Goal: Find specific page/section: Find specific page/section

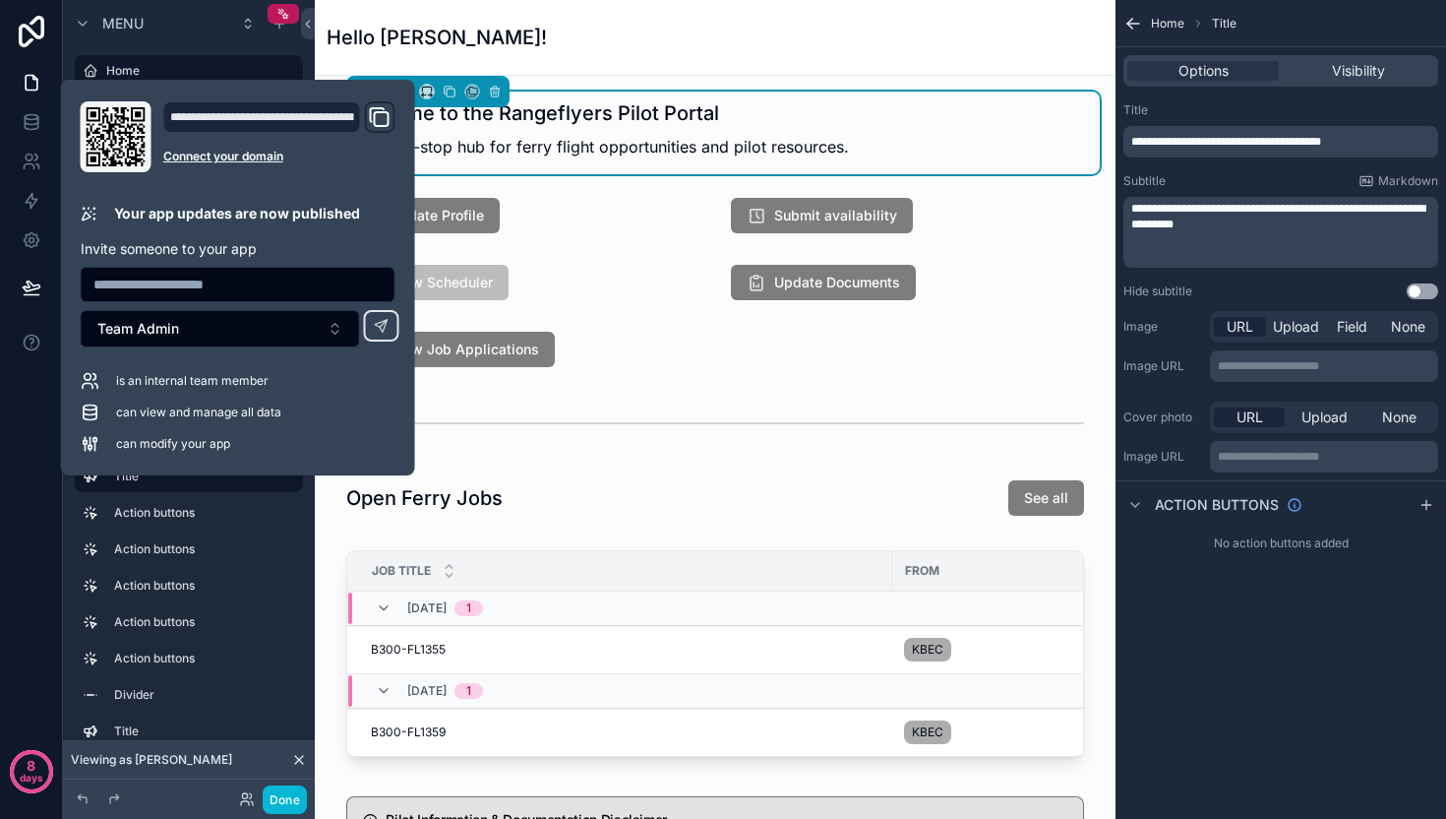
click at [1015, 22] on div "Hello Edward!" at bounding box center [715, 37] width 777 height 75
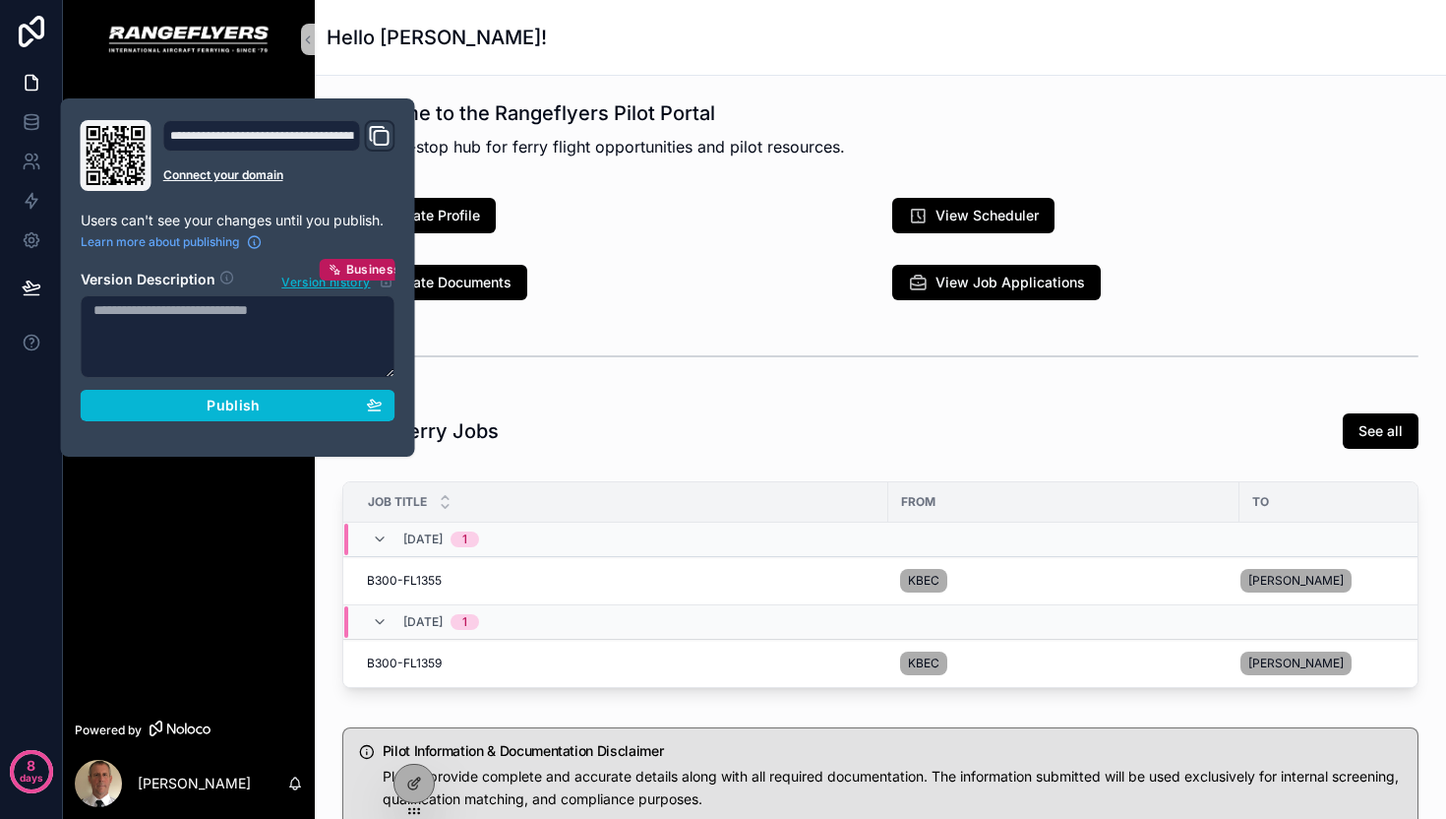
click at [719, 58] on div "Hello [PERSON_NAME]!" at bounding box center [881, 37] width 1108 height 75
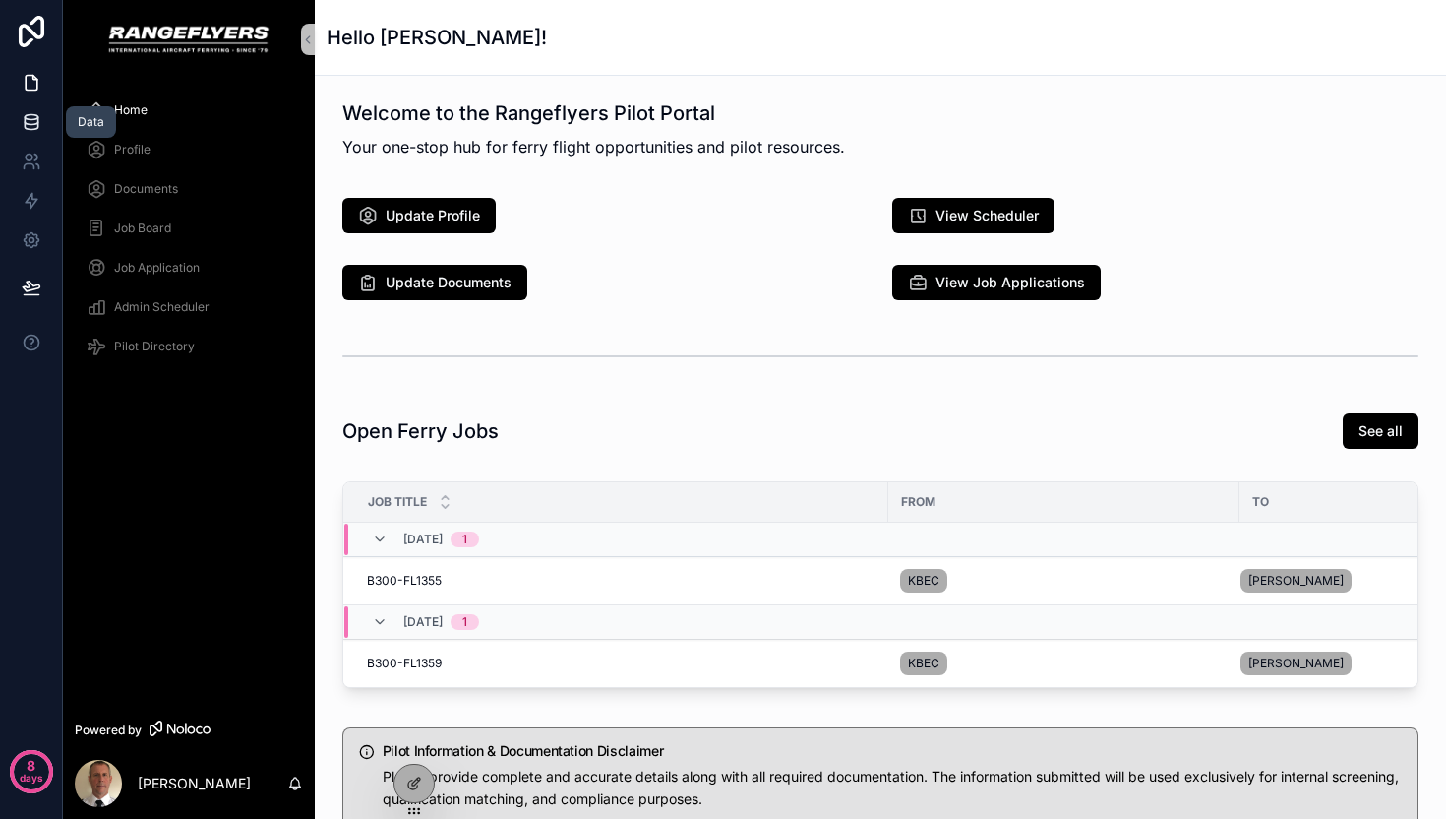
click at [43, 133] on link at bounding box center [31, 121] width 62 height 39
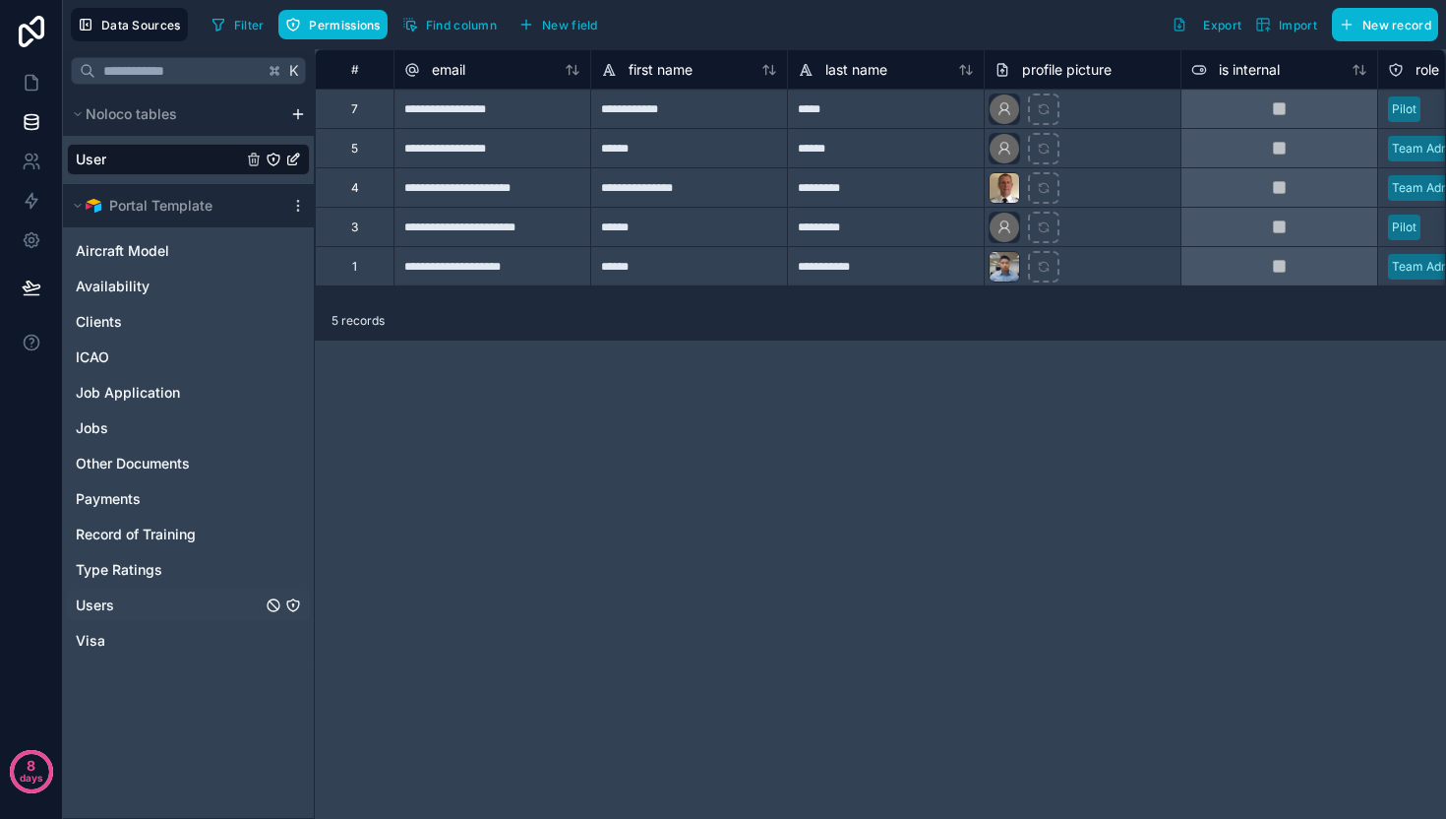
click at [145, 607] on div "Users" at bounding box center [188, 604] width 243 height 31
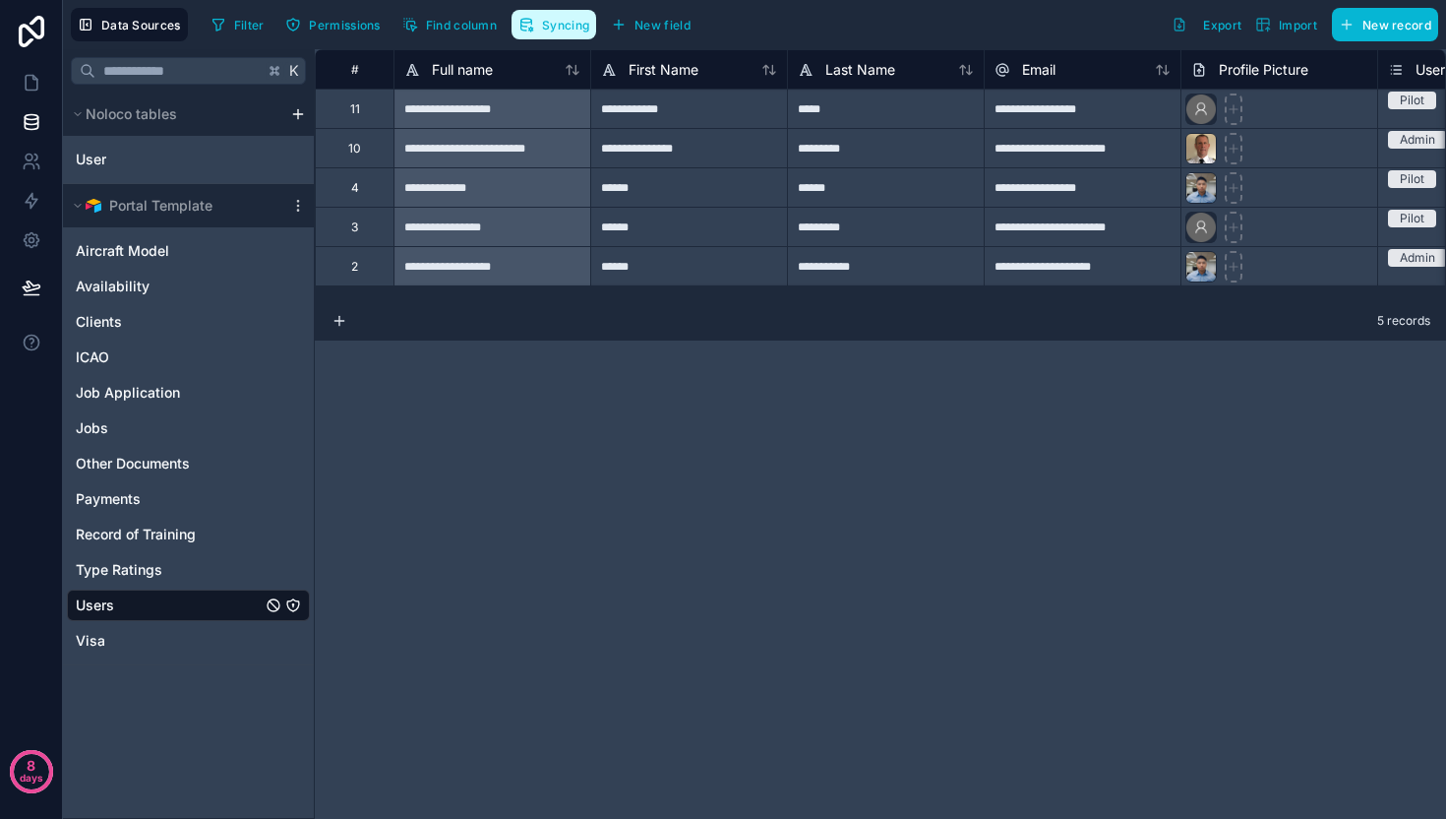
click at [556, 31] on button "Syncing" at bounding box center [554, 25] width 85 height 30
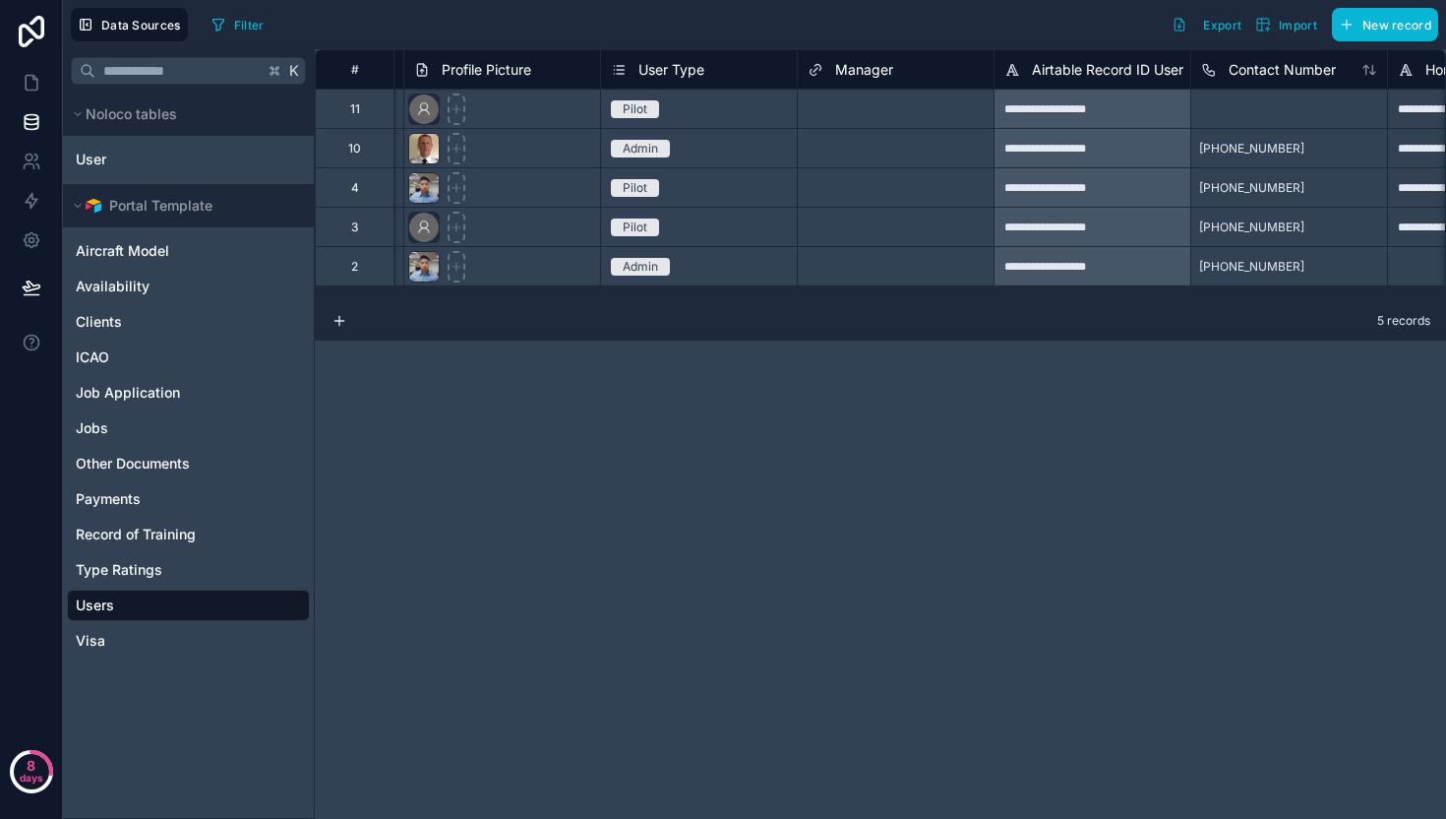
scroll to position [0, 784]
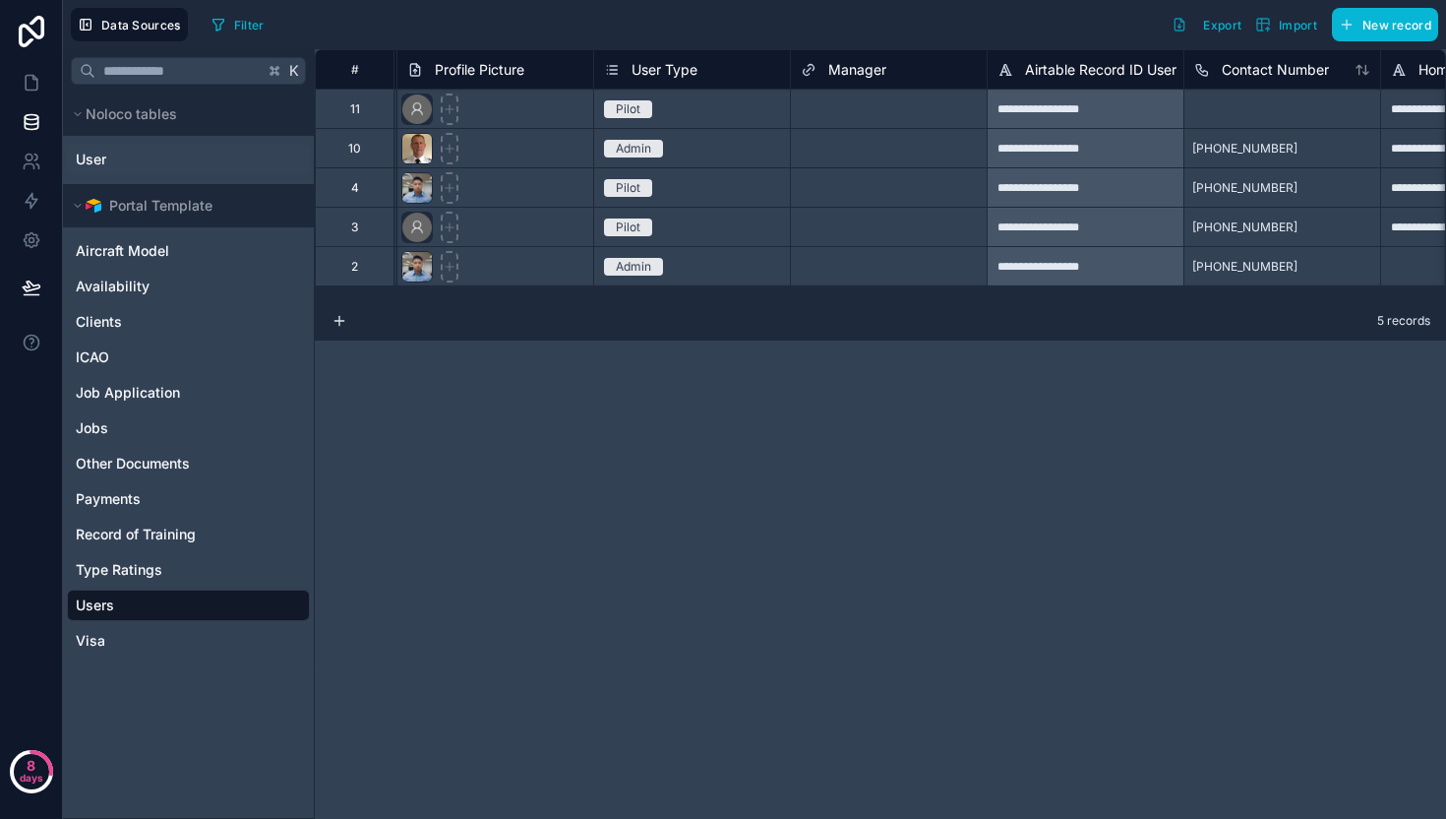
click at [174, 156] on div "User" at bounding box center [188, 159] width 243 height 31
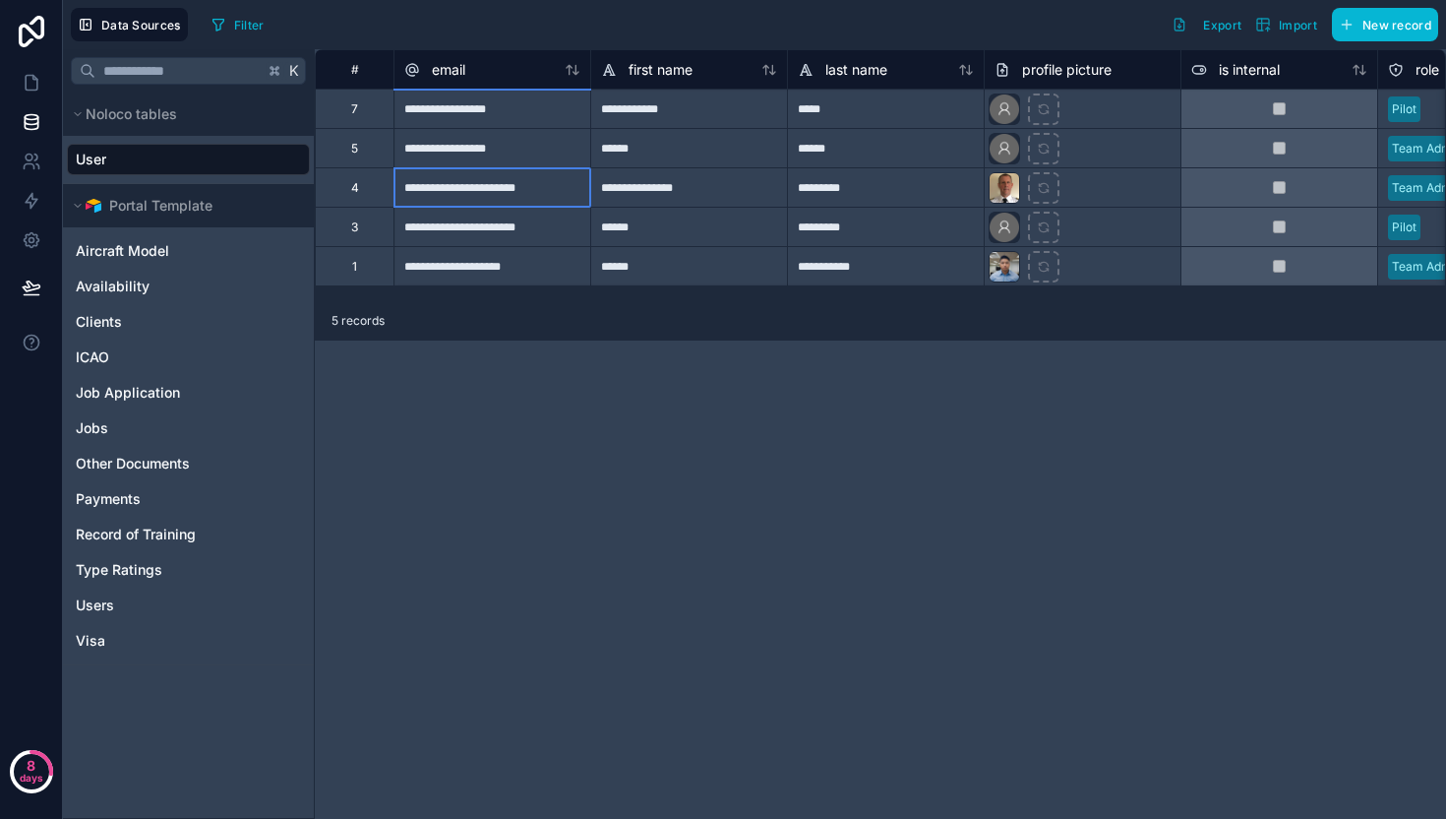
click at [468, 194] on div "**********" at bounding box center [492, 186] width 197 height 39
click at [43, 88] on link at bounding box center [31, 82] width 62 height 39
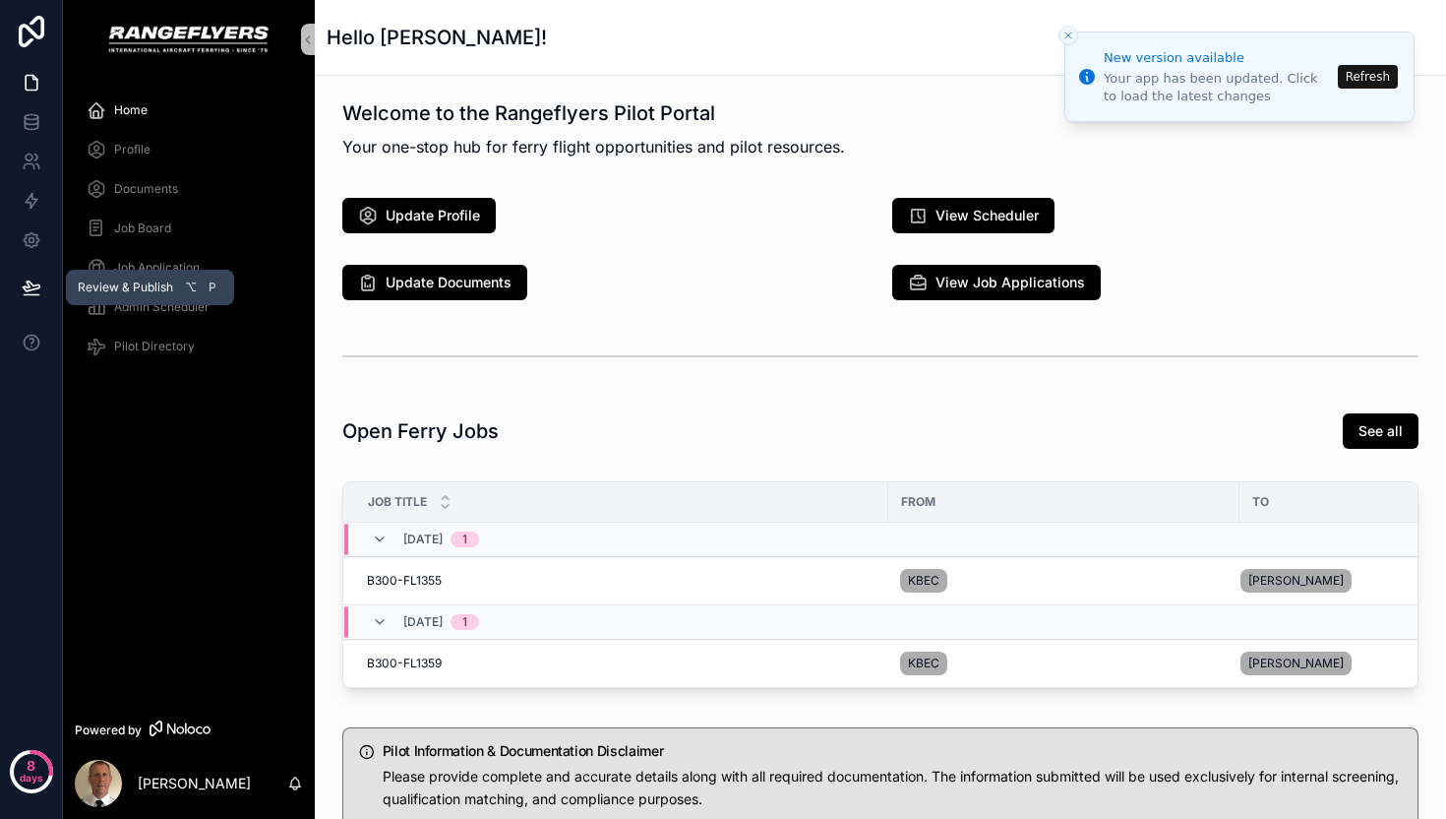
click at [19, 291] on button at bounding box center [31, 287] width 43 height 55
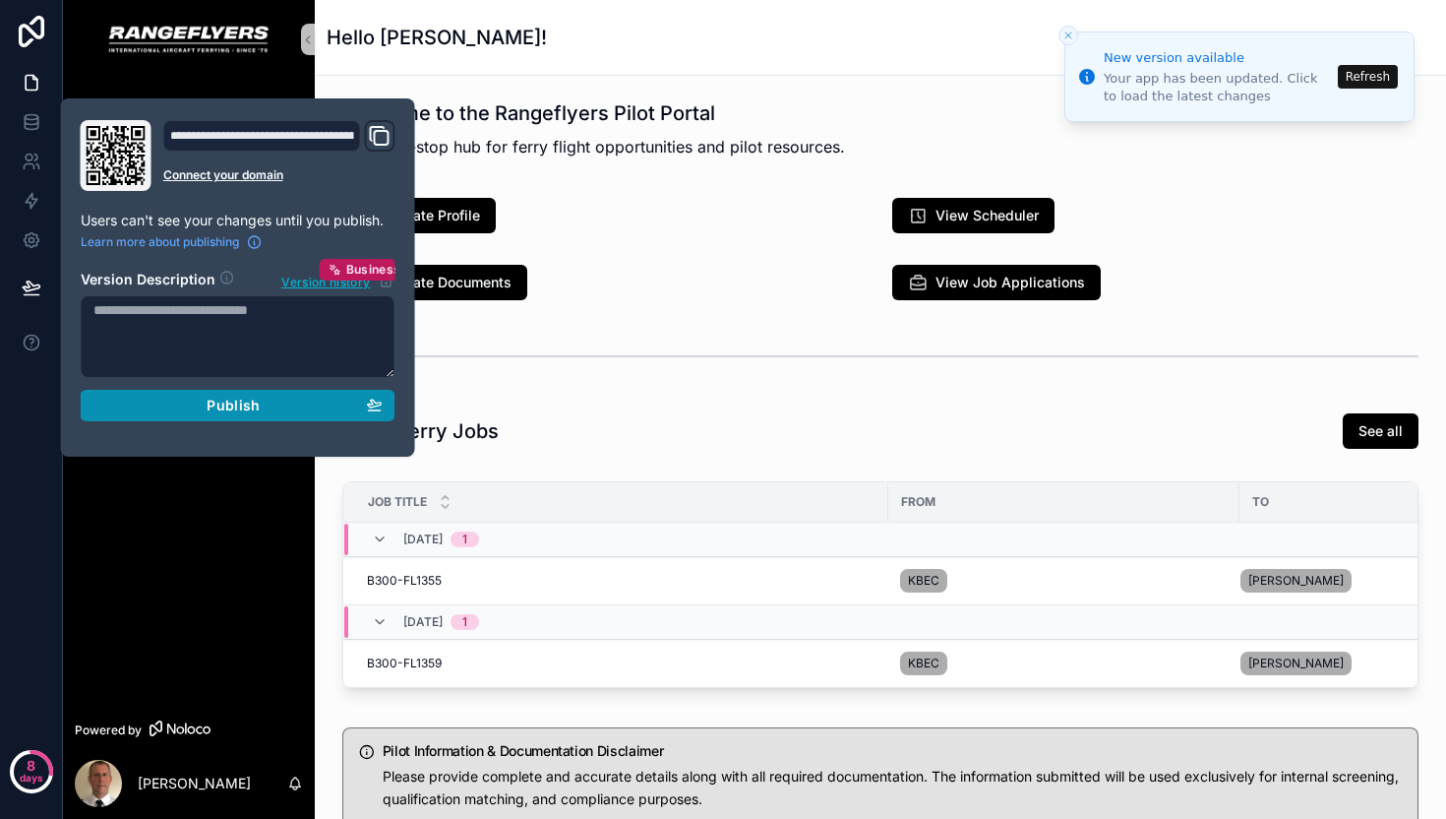
click at [201, 394] on button "Publish" at bounding box center [238, 405] width 315 height 31
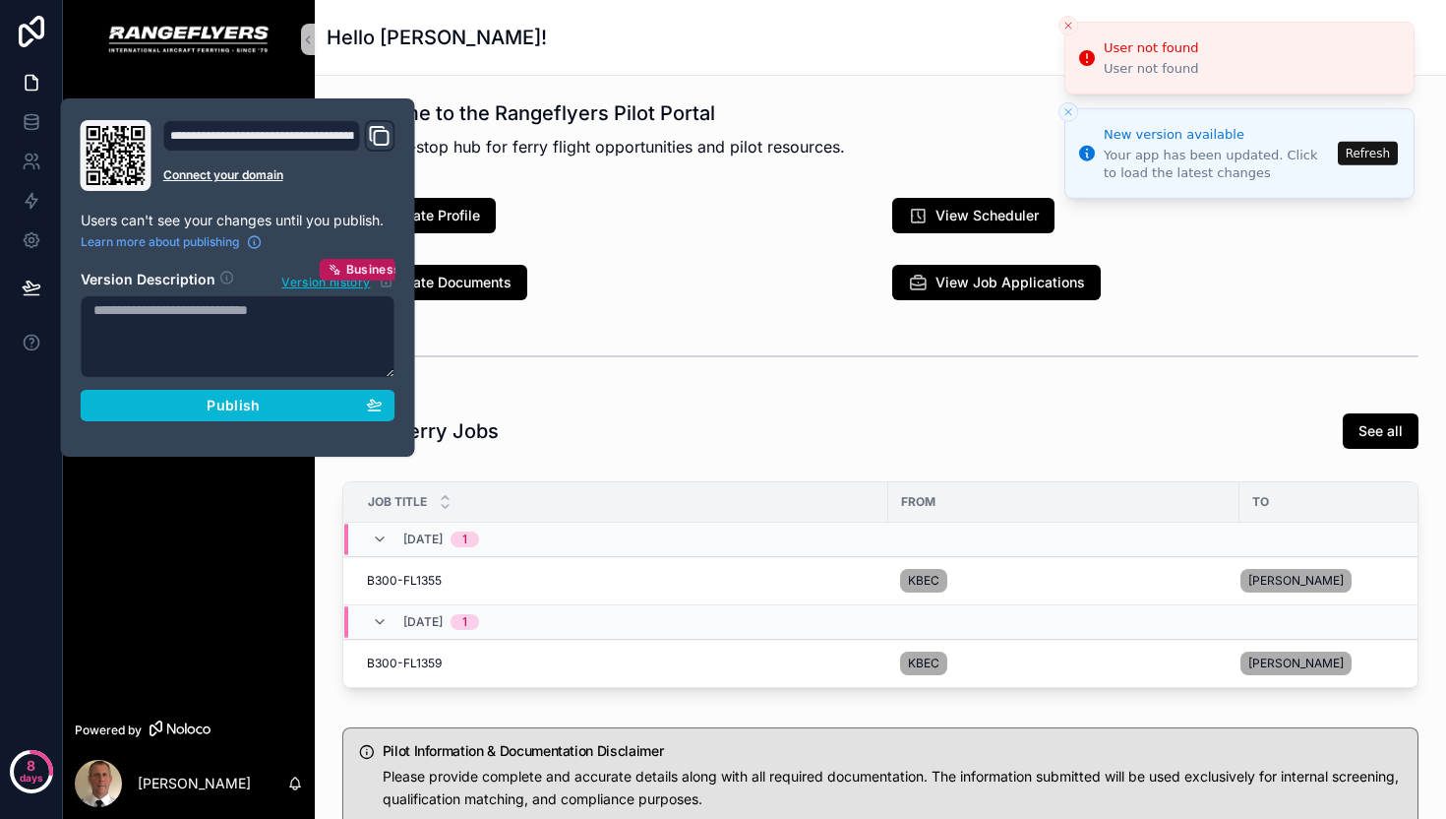
click at [1066, 30] on icon "Close toast" at bounding box center [1069, 26] width 12 height 12
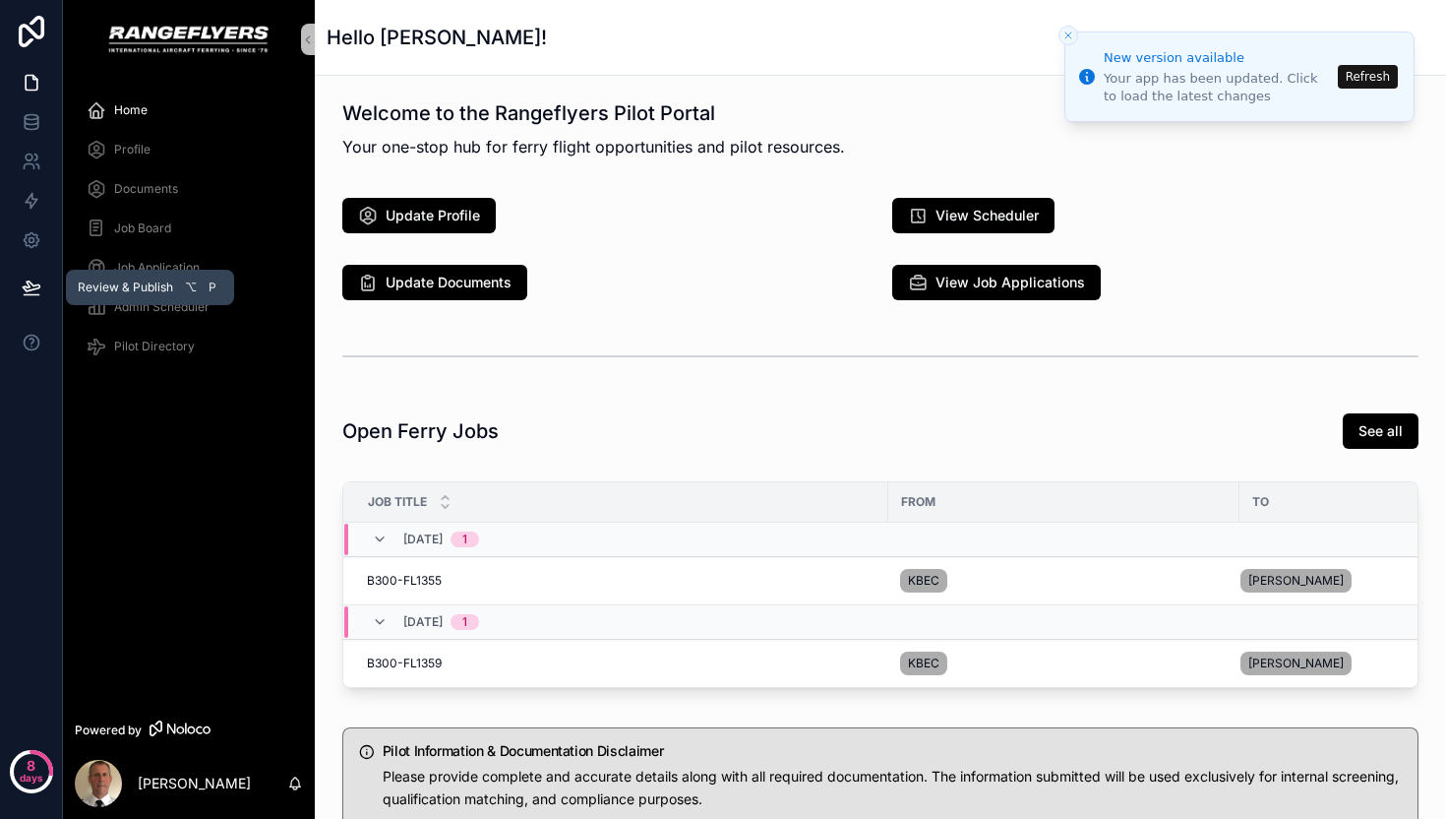
click at [31, 291] on icon at bounding box center [32, 287] width 20 height 20
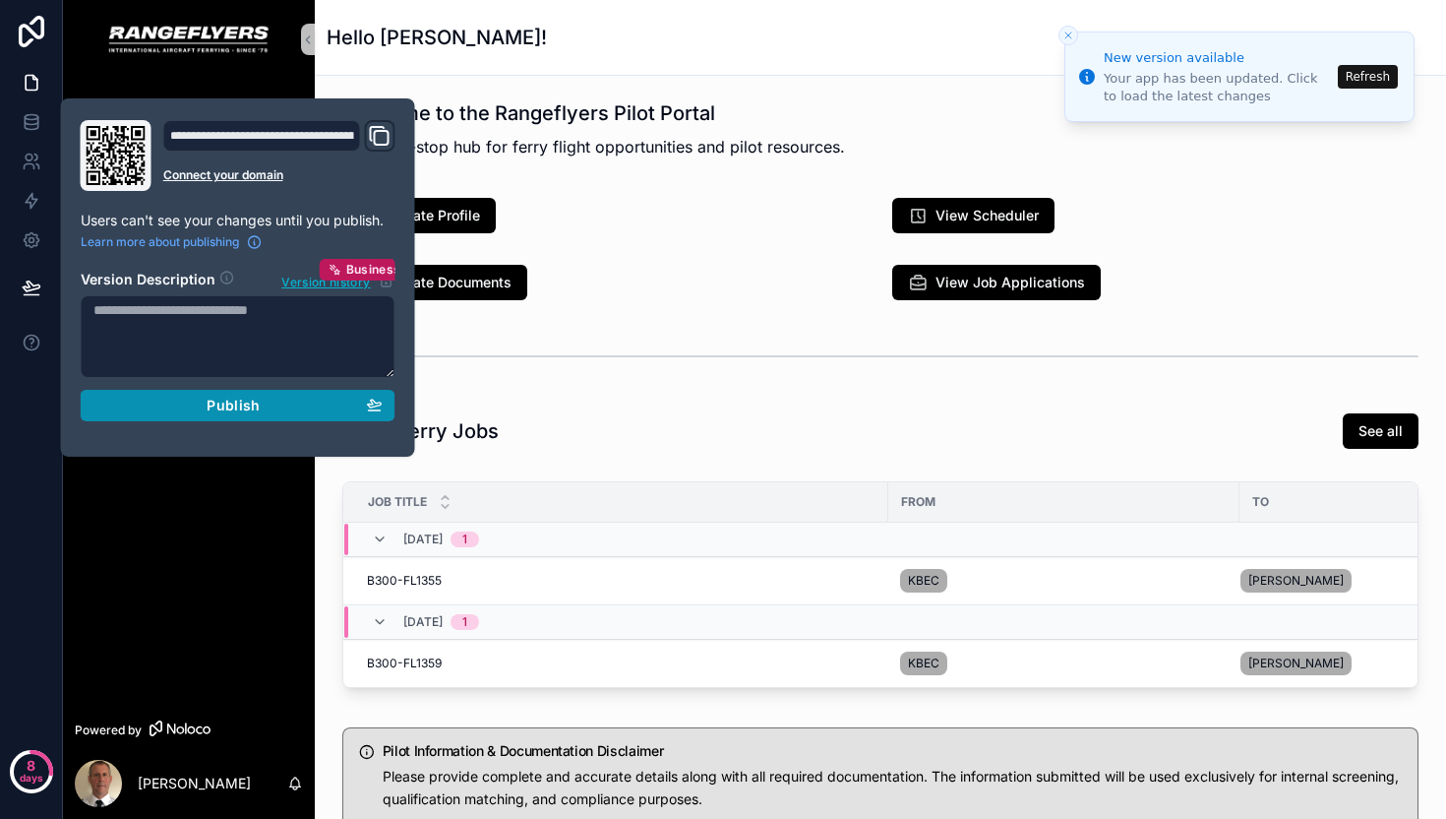
click at [235, 402] on span "Publish" at bounding box center [233, 406] width 53 height 18
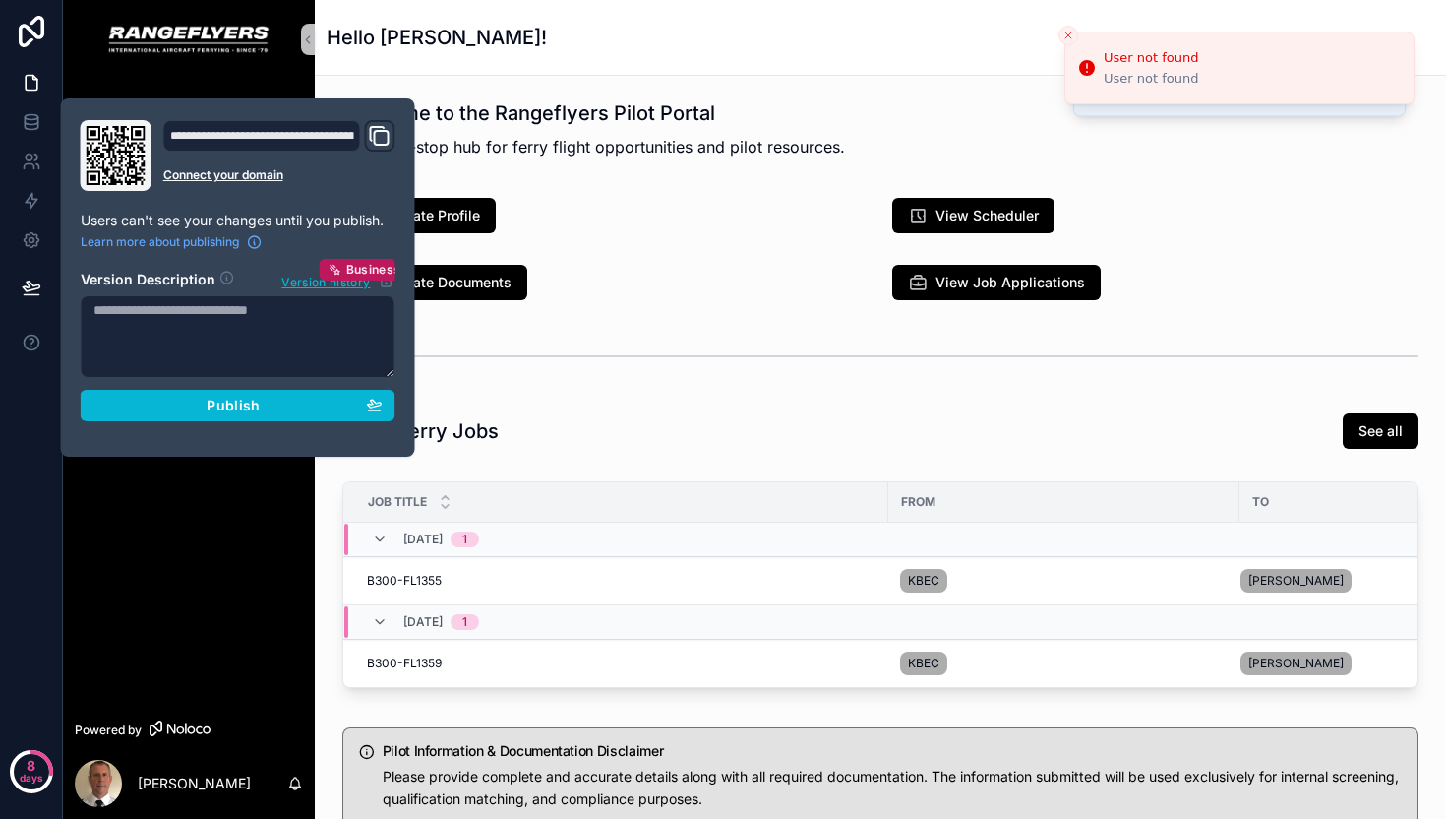
click at [385, 135] on icon "Domain and Custom Link" at bounding box center [380, 136] width 24 height 24
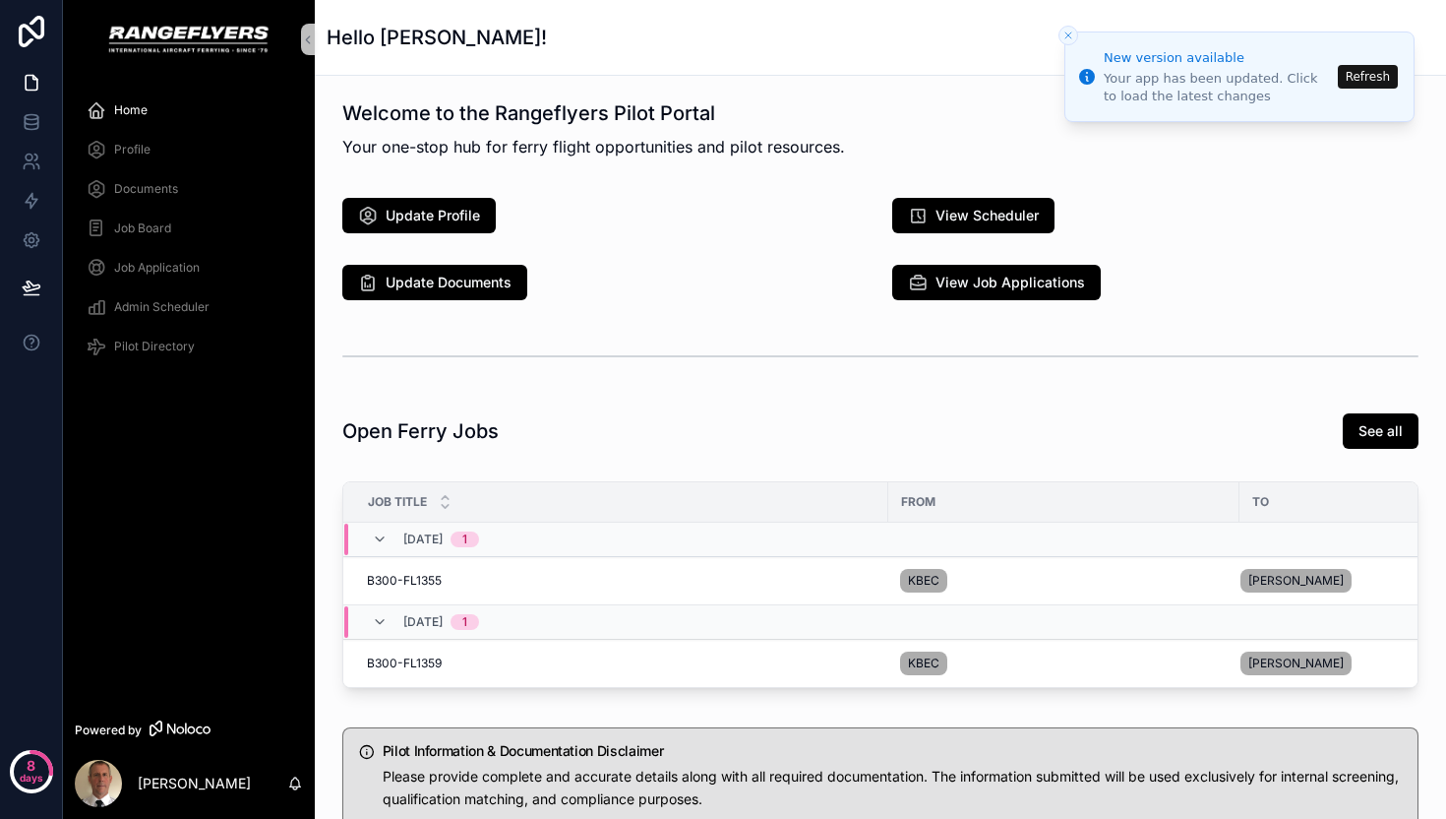
click at [768, 416] on div "Open Ferry Jobs See all" at bounding box center [880, 430] width 1076 height 37
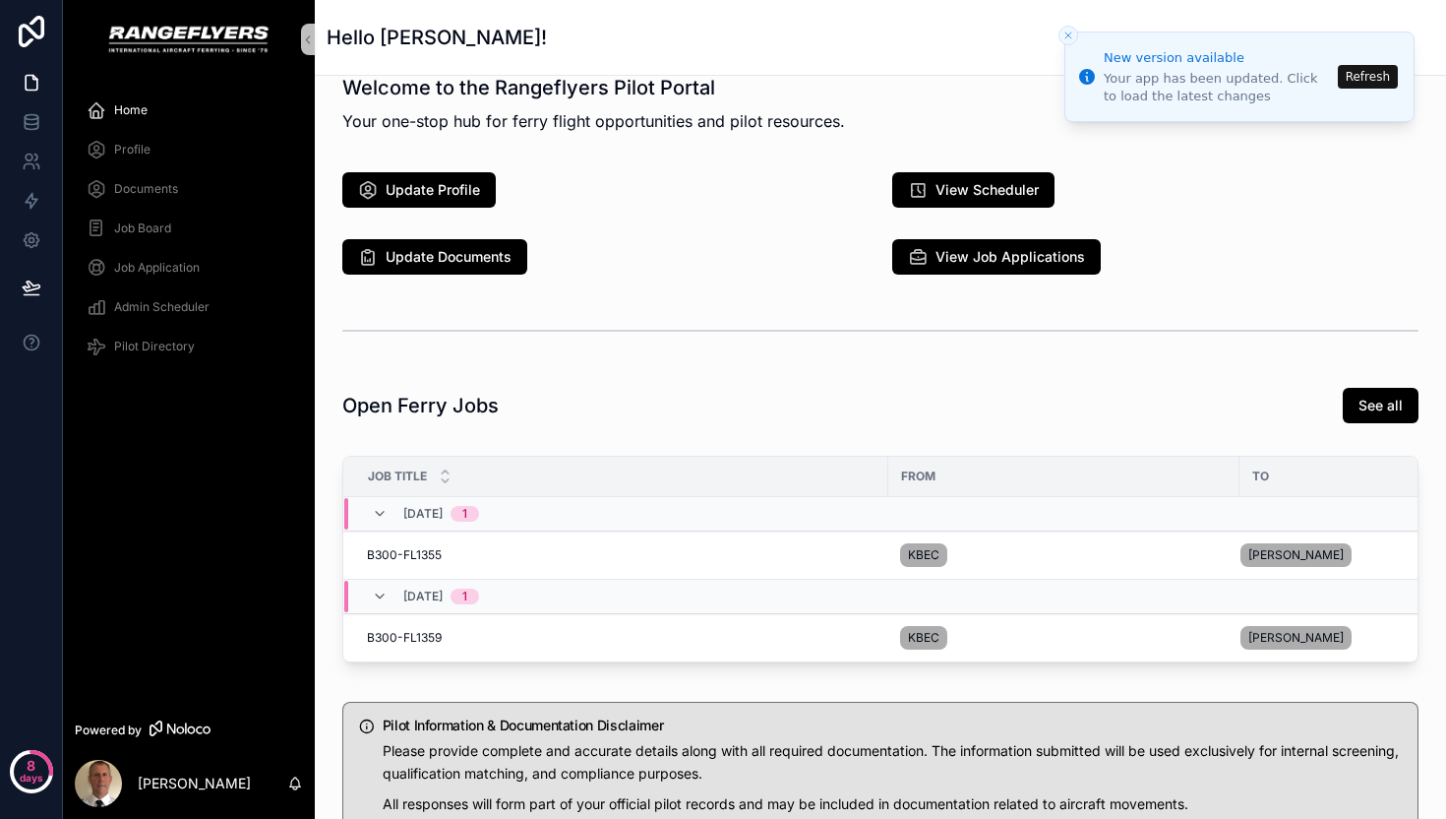
scroll to position [30, 0]
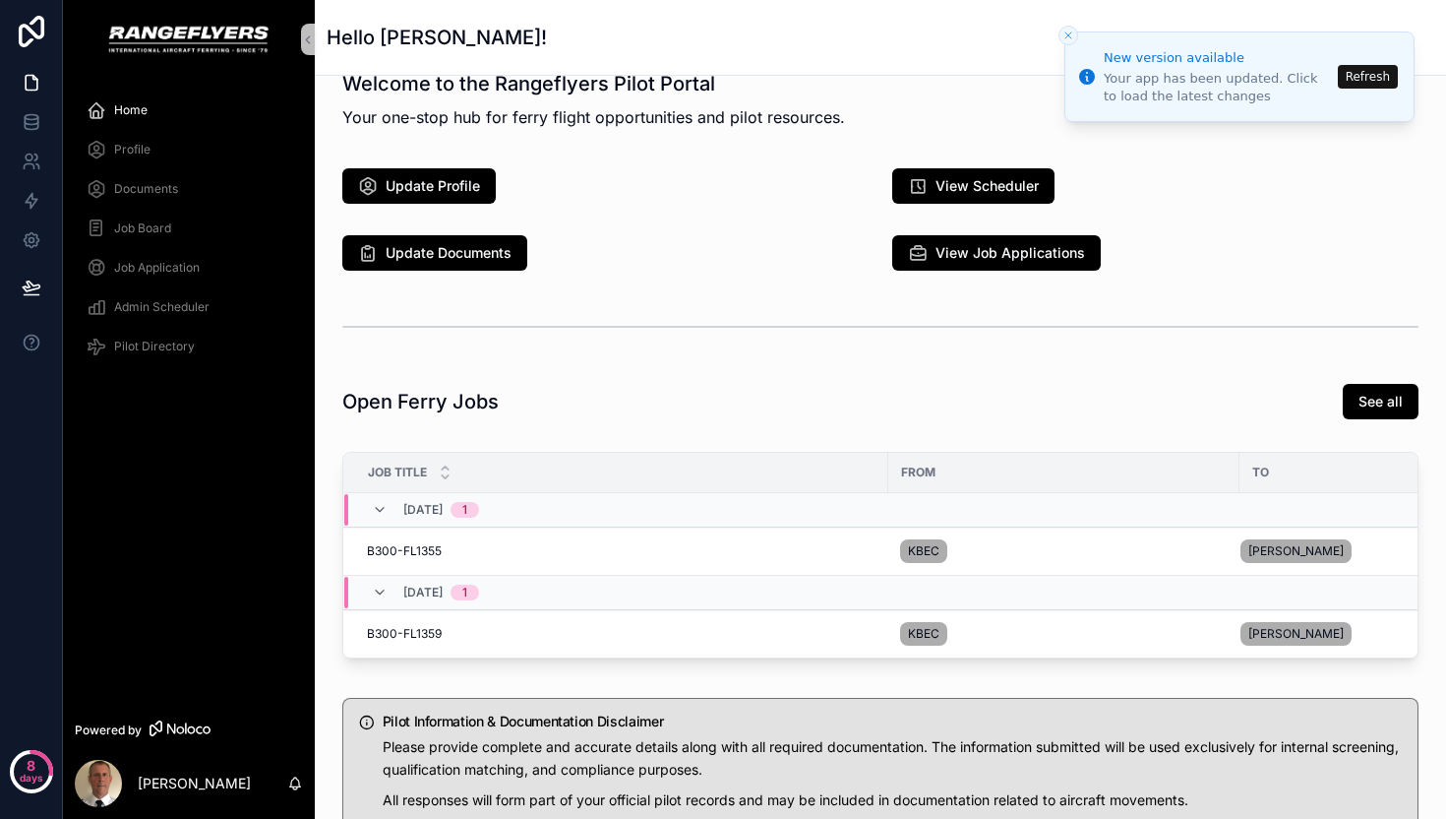
click at [671, 347] on div "scrollable content" at bounding box center [880, 326] width 1076 height 49
click at [1377, 68] on button "Refresh" at bounding box center [1368, 77] width 60 height 24
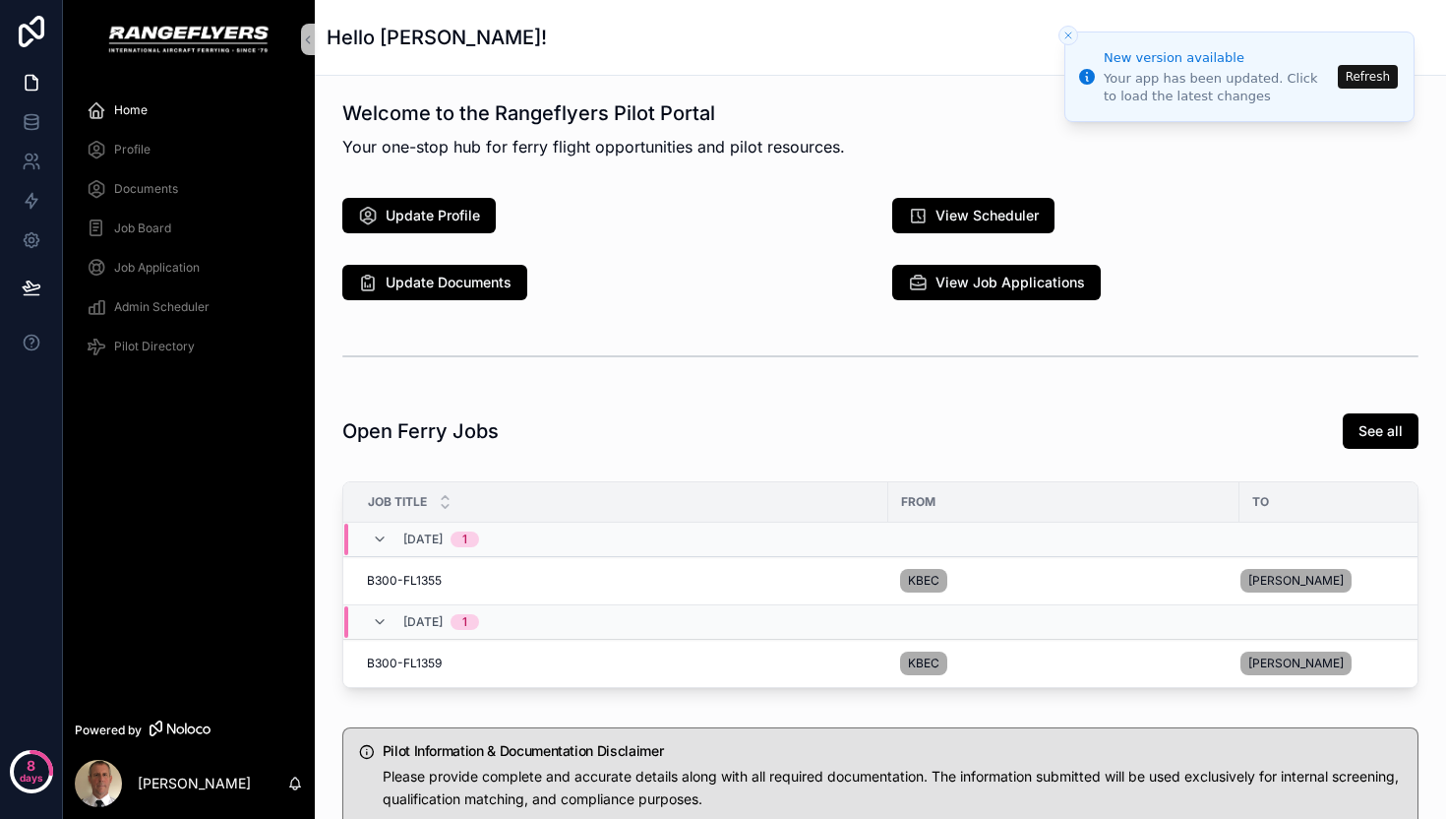
click at [502, 409] on div "Open Ferry Jobs See all" at bounding box center [881, 430] width 1100 height 53
click at [1368, 77] on button "Refresh" at bounding box center [1368, 77] width 60 height 24
click at [565, 388] on div "scrollable content" at bounding box center [881, 356] width 1100 height 65
click at [1370, 78] on button "Refresh" at bounding box center [1368, 77] width 60 height 24
click at [495, 392] on div "Welcome to the Rangeflyers Pilot Portal Your one-stop hub for ferry flight oppo…" at bounding box center [881, 562] width 1132 height 972
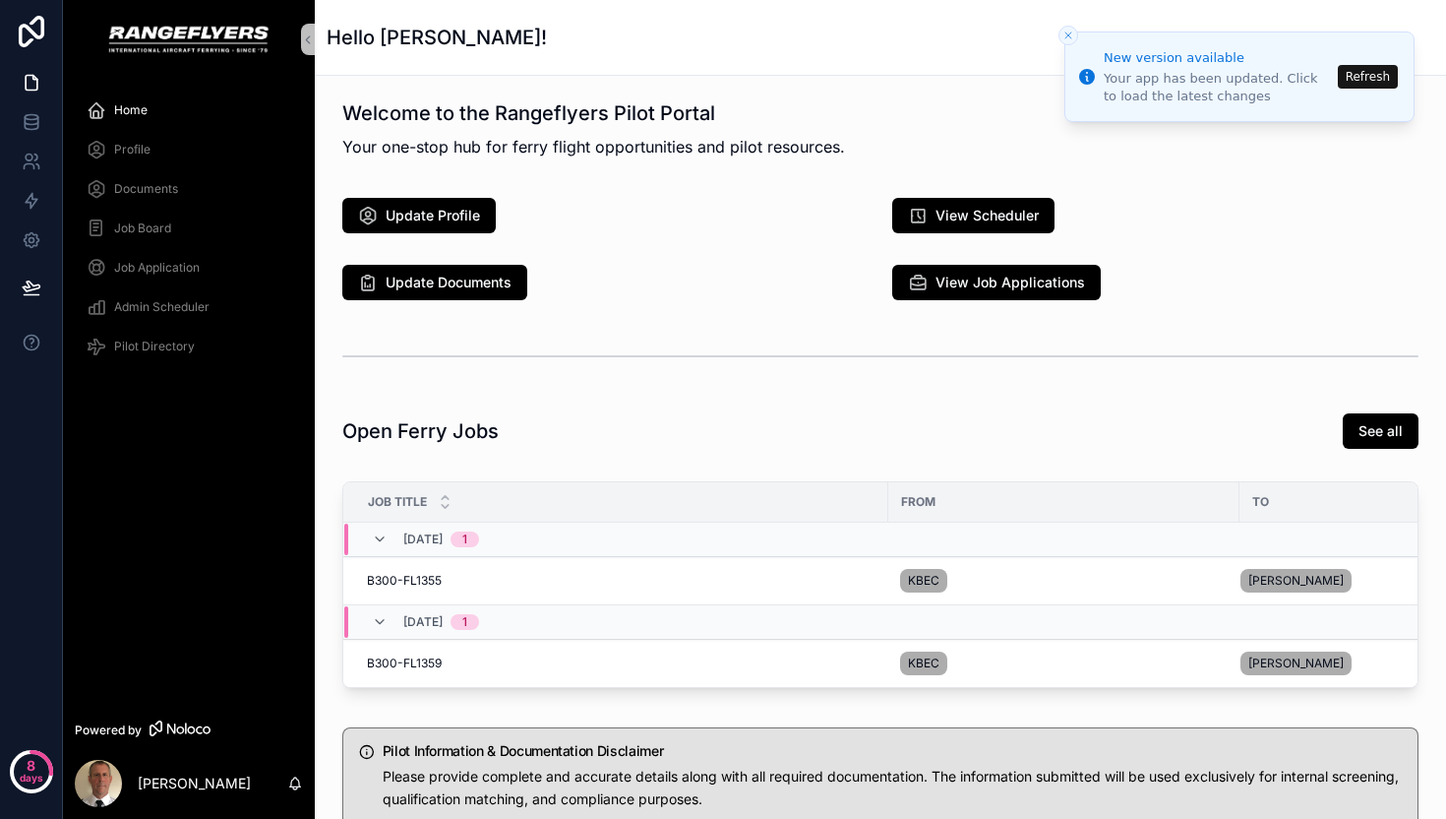
click at [129, 197] on div "Documents" at bounding box center [189, 188] width 205 height 31
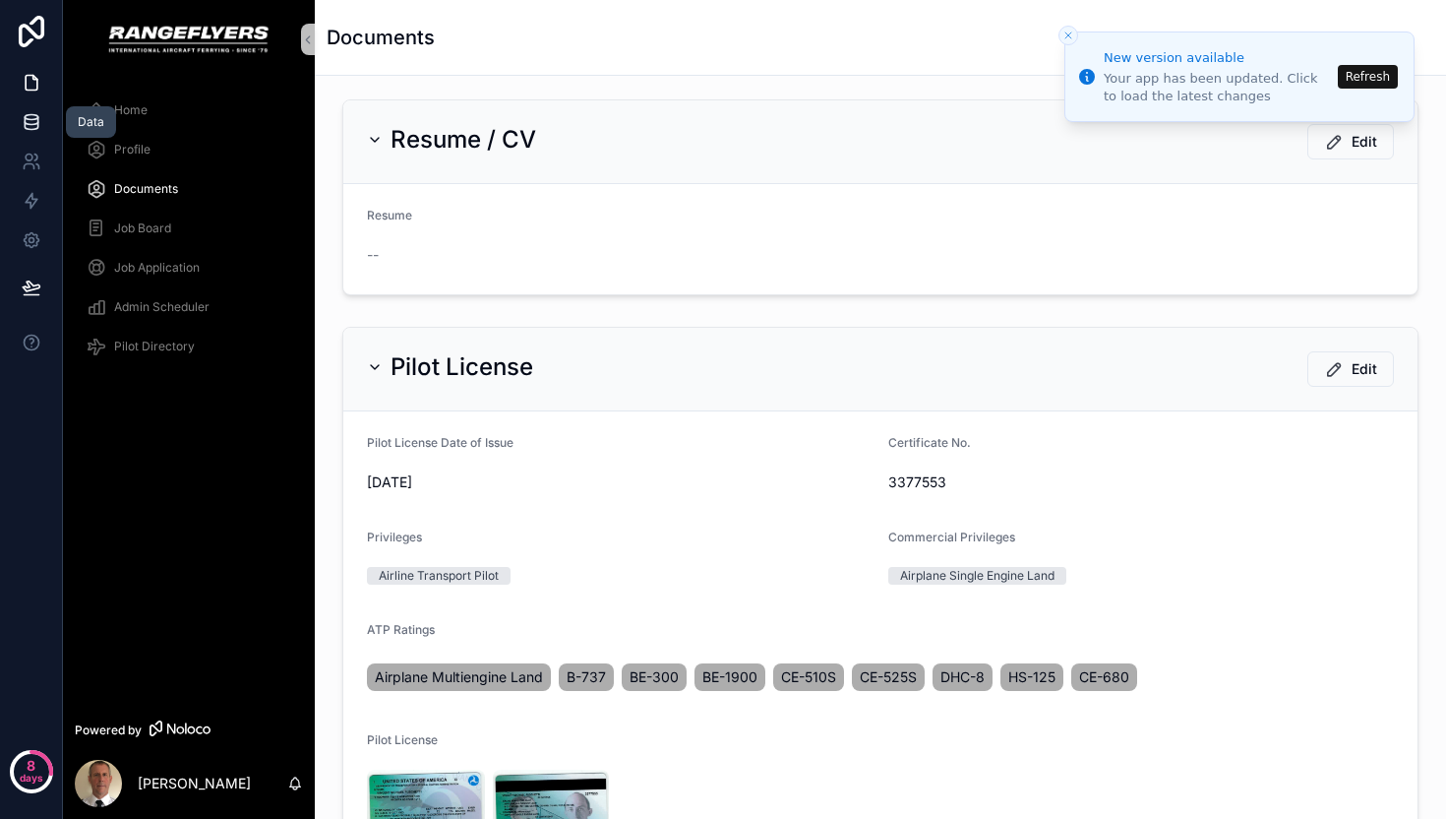
click at [23, 131] on icon at bounding box center [32, 122] width 20 height 20
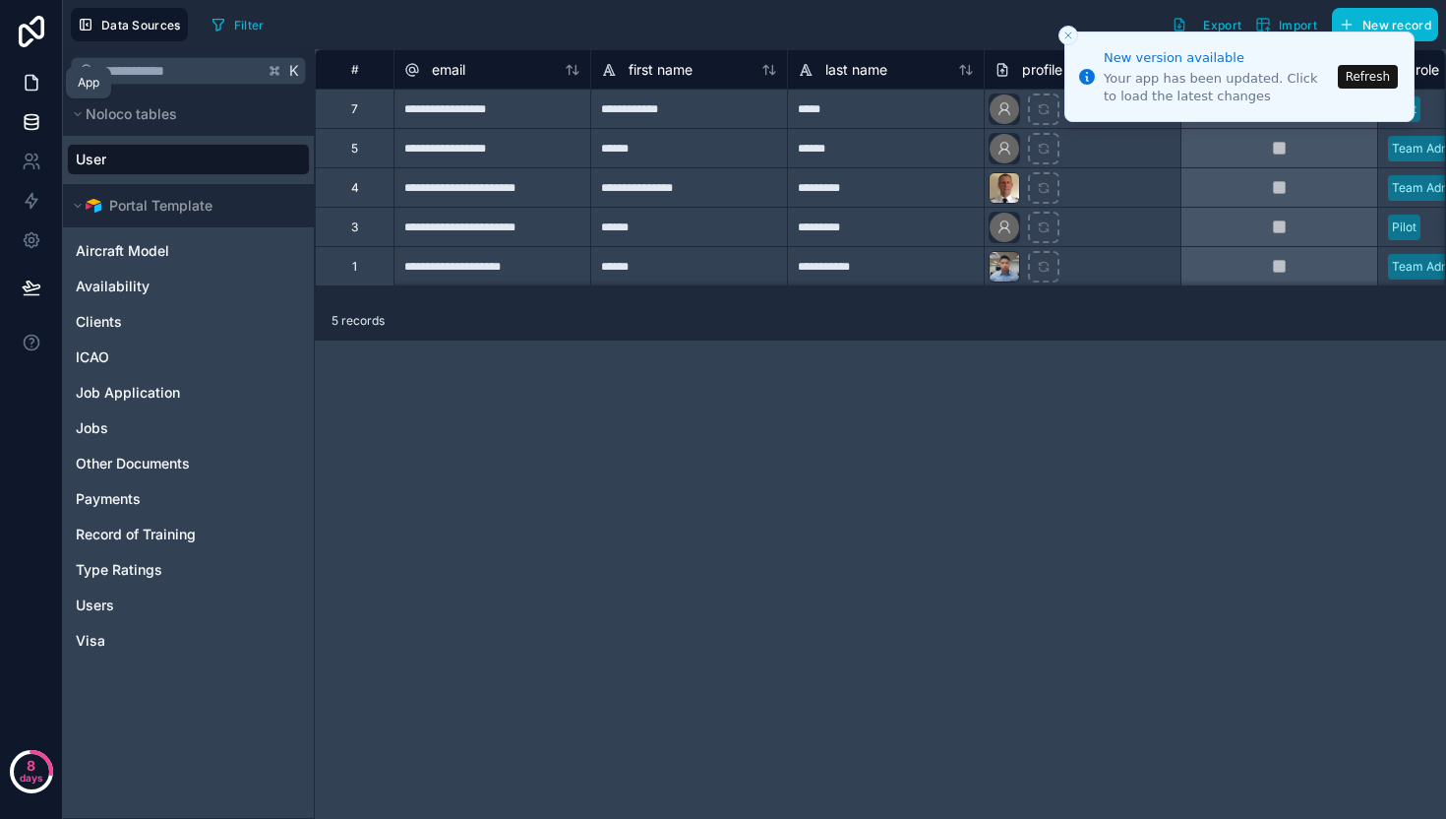
click at [29, 90] on icon at bounding box center [32, 83] width 12 height 15
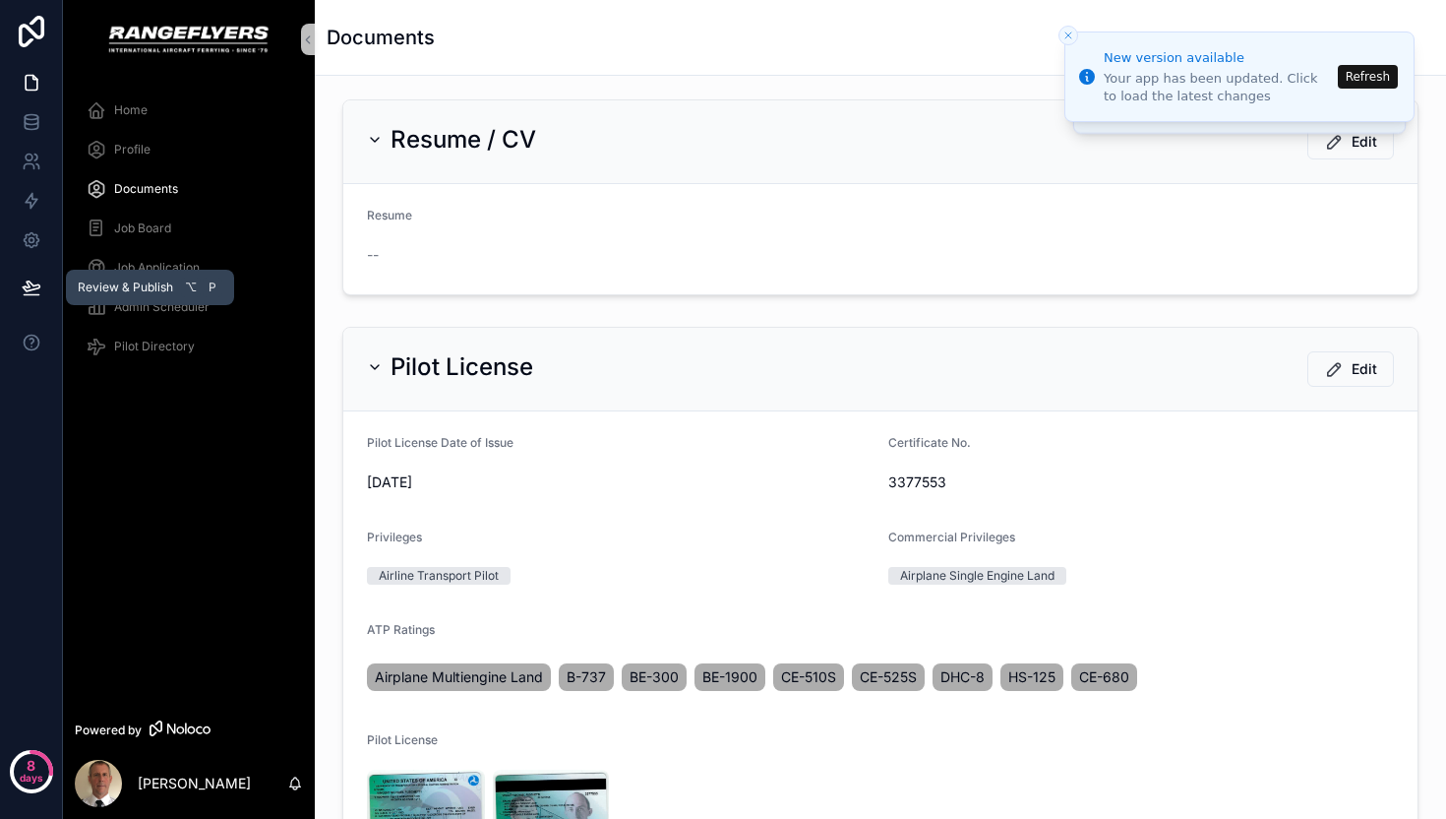
click at [30, 299] on button at bounding box center [31, 287] width 43 height 55
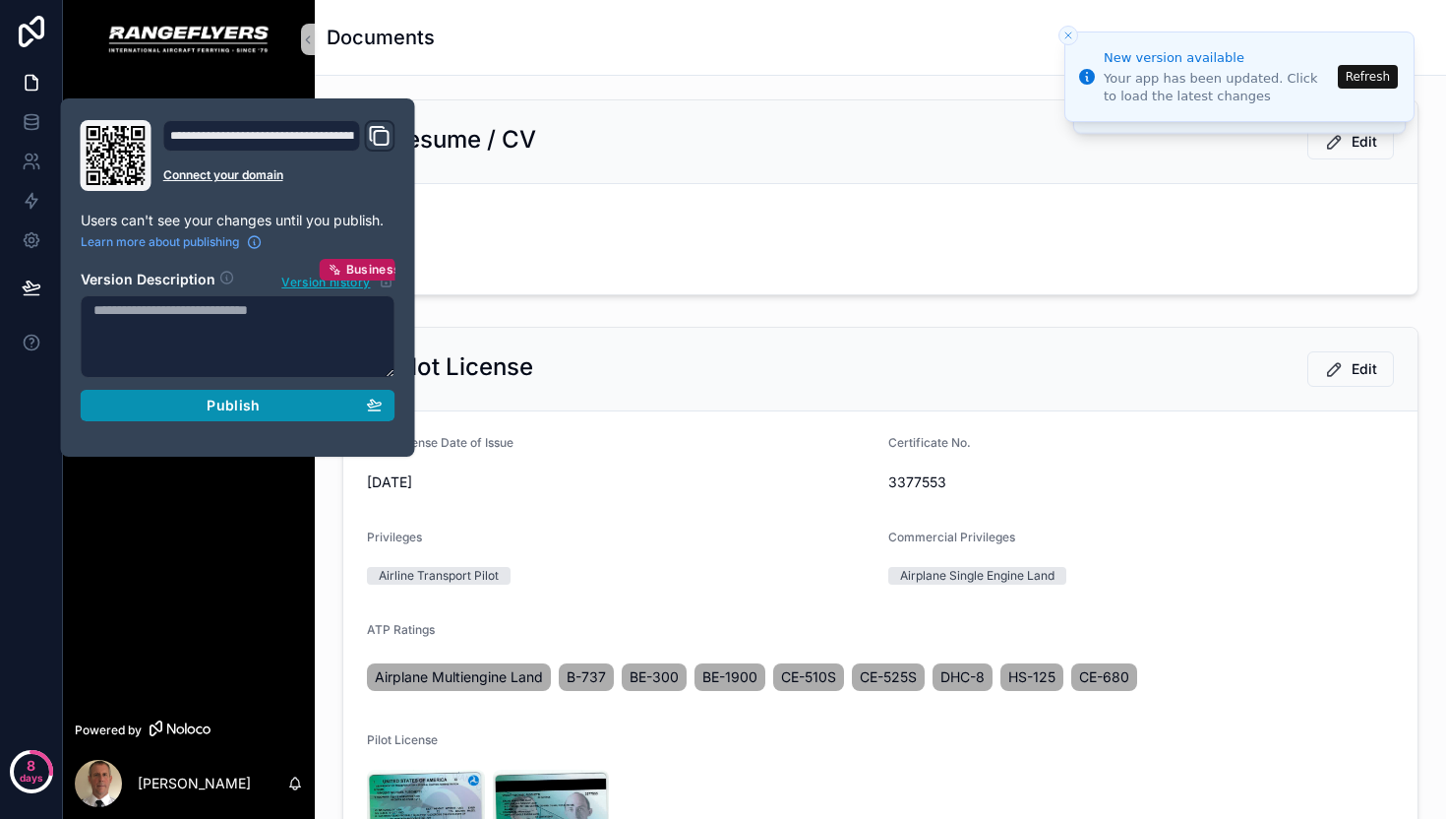
click at [194, 396] on button "Publish" at bounding box center [238, 405] width 315 height 31
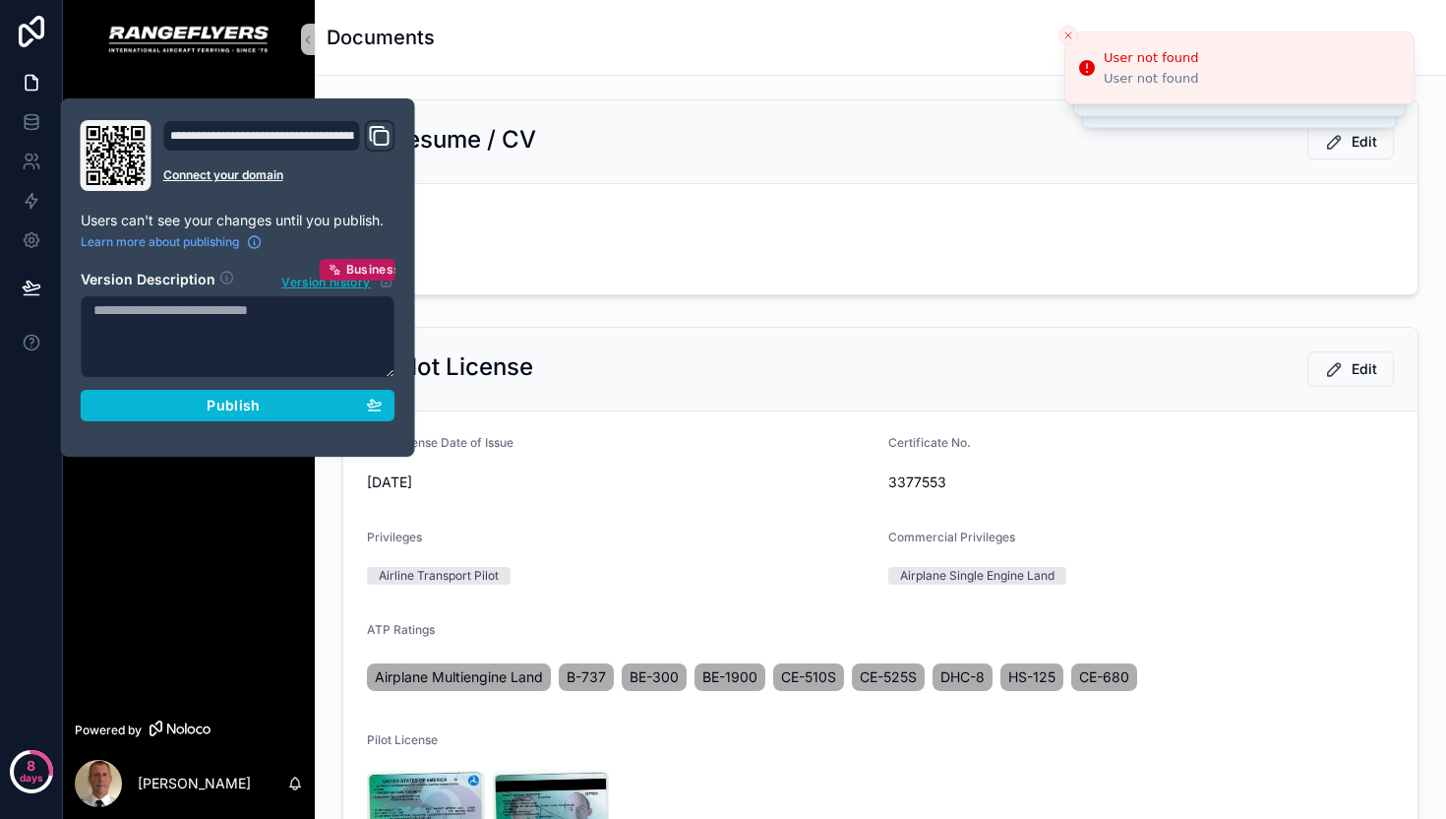
click at [387, 138] on icon "Domain and Custom Link" at bounding box center [380, 136] width 24 height 24
